Goal: Task Accomplishment & Management: Use online tool/utility

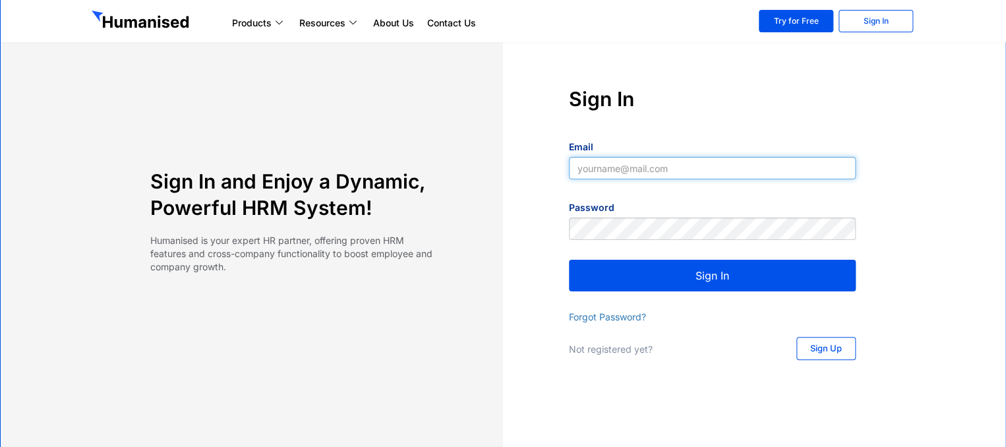
type input "[EMAIL_ADDRESS][DOMAIN_NAME]"
click at [709, 276] on button "Sign In" at bounding box center [712, 276] width 287 height 32
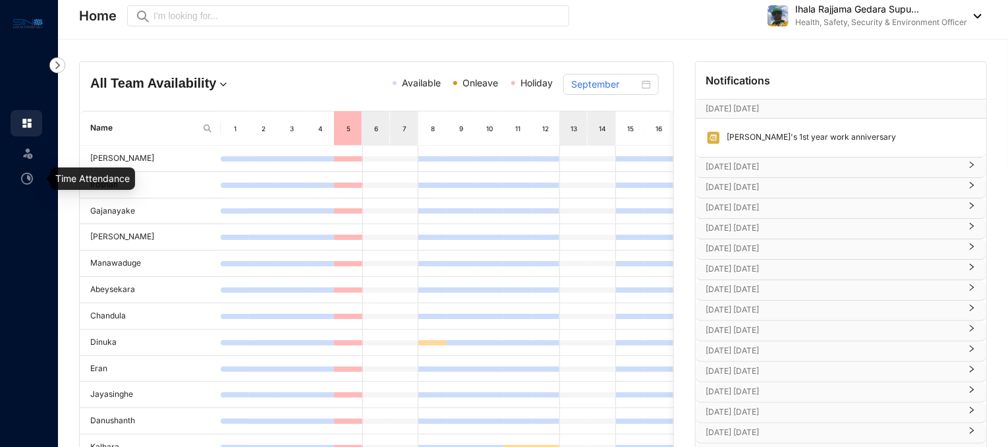
click at [32, 173] on img at bounding box center [27, 179] width 12 height 12
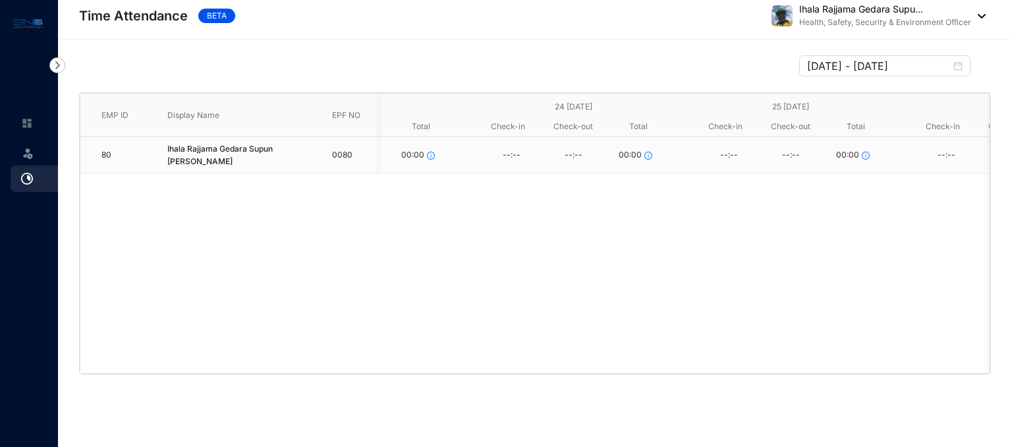
scroll to position [0, 412]
click at [26, 161] on span at bounding box center [27, 152] width 13 height 26
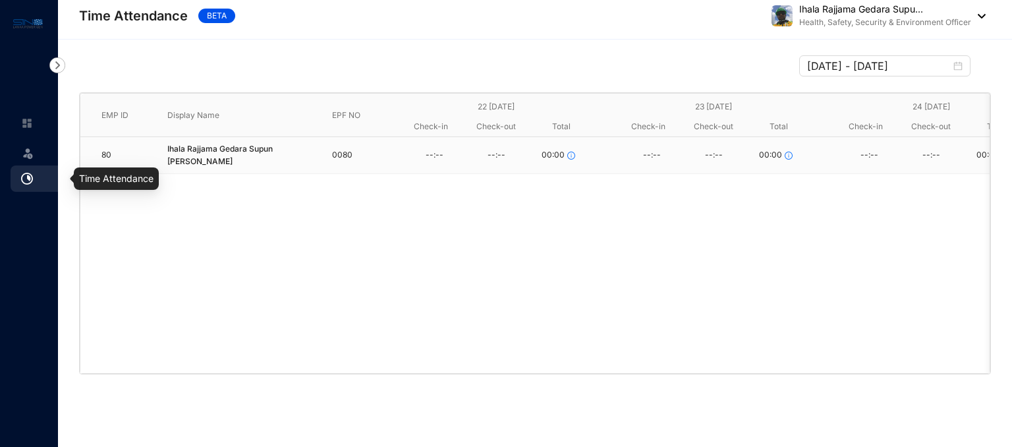
click at [30, 183] on img at bounding box center [27, 179] width 12 height 12
click at [24, 124] on img at bounding box center [27, 123] width 12 height 12
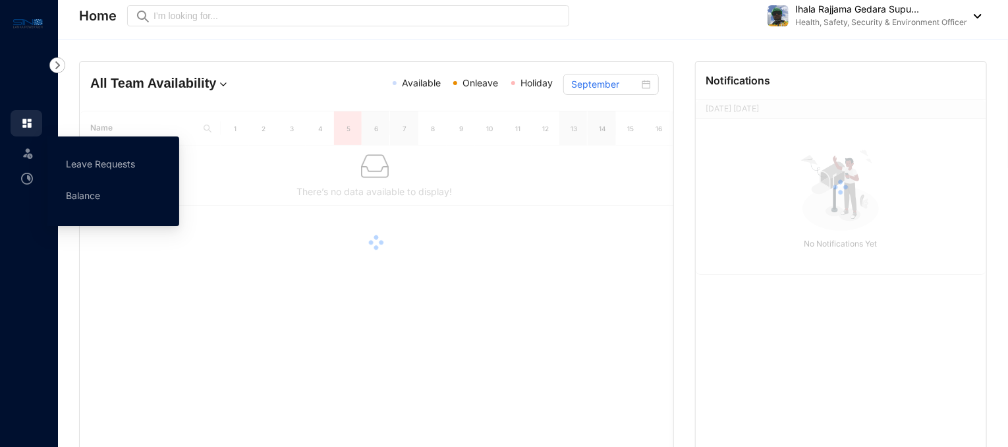
click at [27, 151] on icon at bounding box center [28, 151] width 7 height 0
click at [101, 161] on link "Leave Requests" at bounding box center [100, 163] width 69 height 11
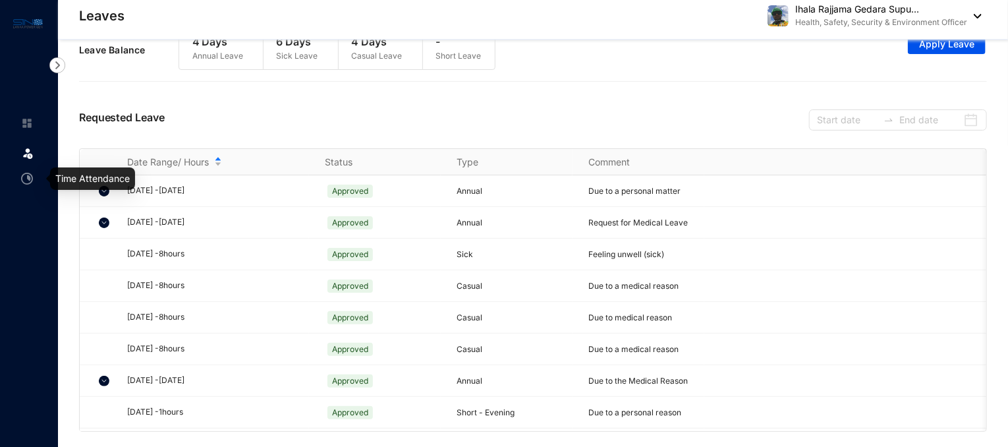
click at [29, 175] on img at bounding box center [27, 179] width 12 height 12
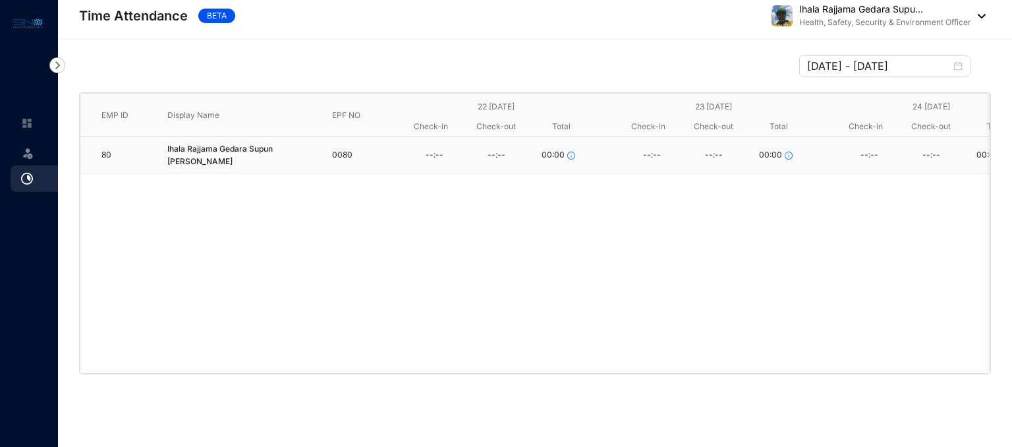
click at [430, 150] on div "--:--" at bounding box center [434, 156] width 62 height 20
click at [337, 151] on td "0080" at bounding box center [344, 155] width 66 height 37
click at [568, 152] on icon "info-circle" at bounding box center [571, 156] width 8 height 8
click at [567, 107] on span "00:00" at bounding box center [567, 106] width 30 height 14
click at [565, 130] on span "00:00" at bounding box center [567, 126] width 30 height 14
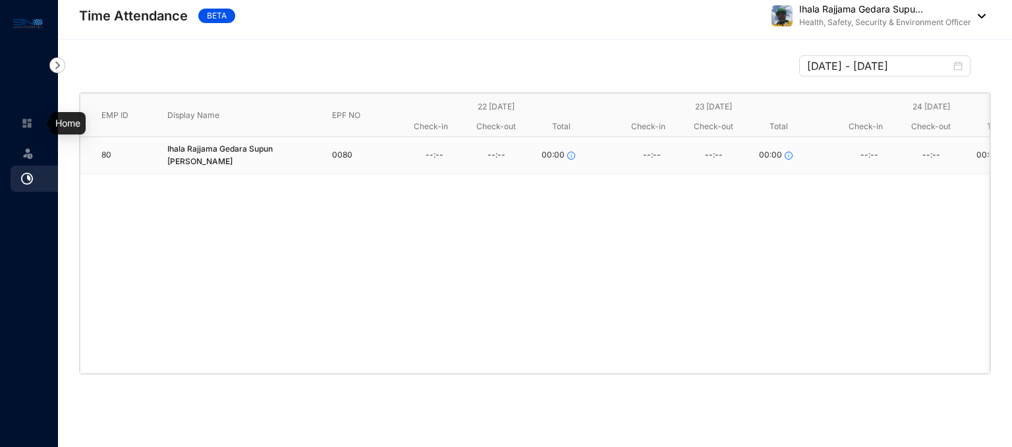
click at [21, 119] on link at bounding box center [37, 123] width 33 height 13
